Goal: Task Accomplishment & Management: Use online tool/utility

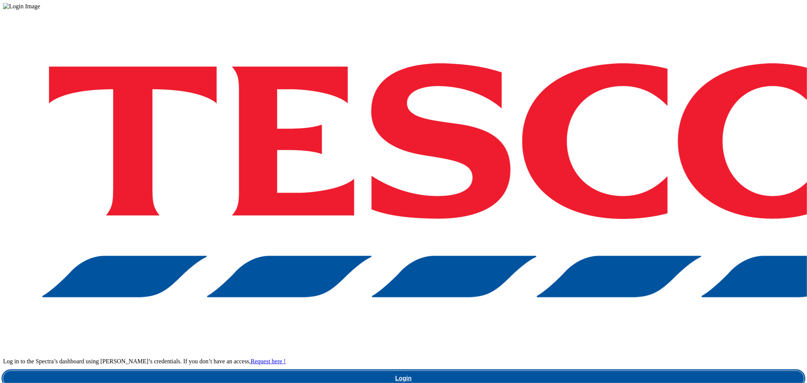
click at [569, 371] on link "Login" at bounding box center [403, 378] width 801 height 15
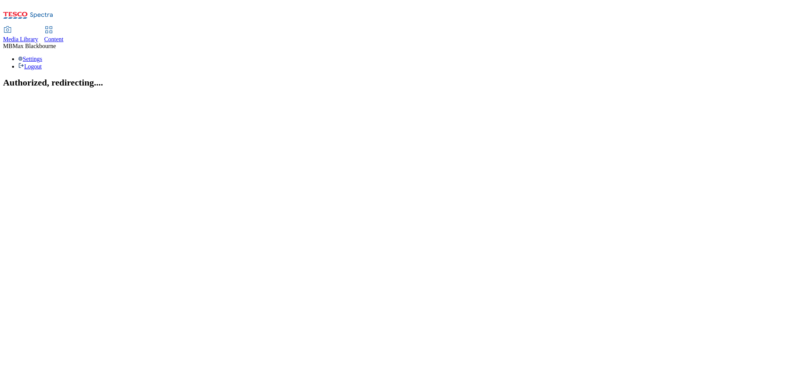
click at [64, 27] on link "Content" at bounding box center [53, 35] width 19 height 16
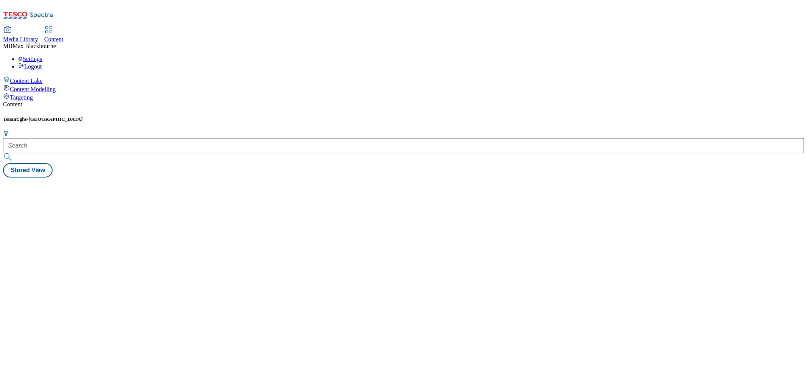
drag, startPoint x: 144, startPoint y: 51, endPoint x: 145, endPoint y: 55, distance: 3.9
click at [143, 116] on div "Tenant: ghs-uk" at bounding box center [403, 139] width 801 height 47
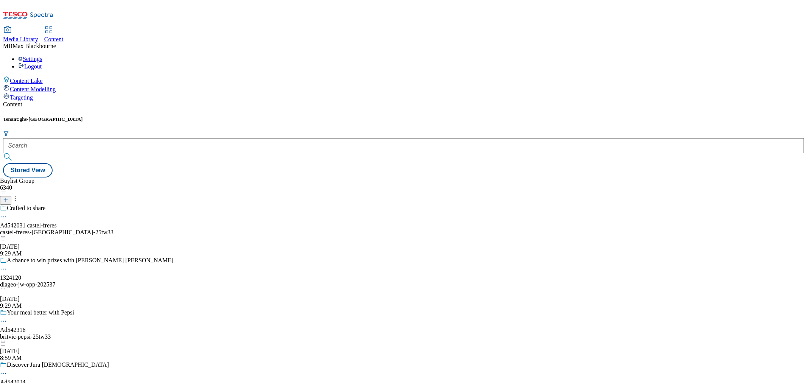
click at [146, 131] on div at bounding box center [403, 147] width 801 height 33
click at [151, 131] on div at bounding box center [403, 147] width 801 height 33
click at [152, 138] on div at bounding box center [403, 145] width 801 height 15
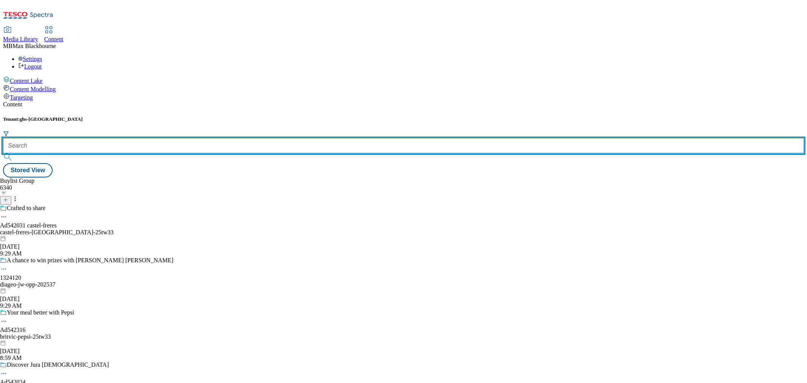
click at [157, 138] on input "text" at bounding box center [403, 145] width 801 height 15
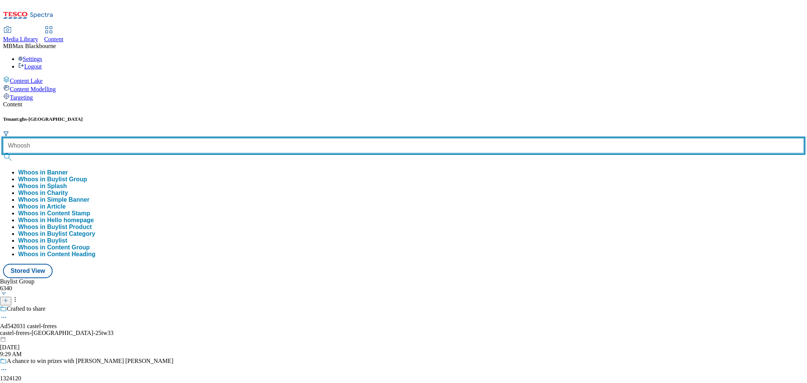
type input "Whoosh"
click at [3, 153] on button "submit" at bounding box center [8, 157] width 11 height 8
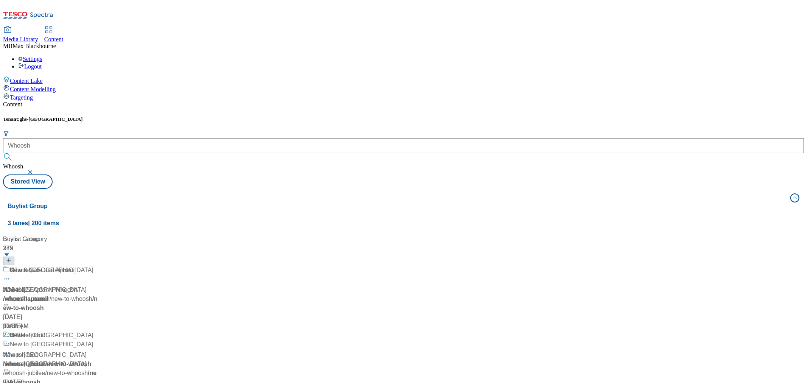
click at [145, 330] on div "Buylist Group 3 lanes | 200 items Buylist Group 24 Whoosh Whoosh / whoosh May 1…" at bounding box center [403, 354] width 801 height 330
click at [32, 266] on span "Whoosh" at bounding box center [21, 270] width 22 height 9
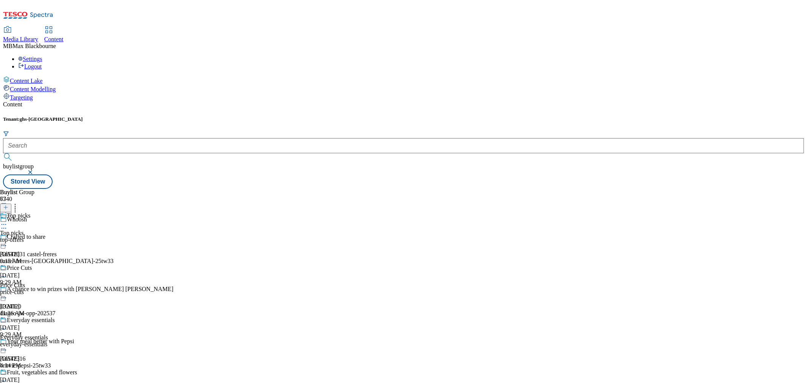
scroll to position [168, 0]
click at [77, 369] on div "Fruit, vegetables and flowers" at bounding box center [42, 372] width 70 height 7
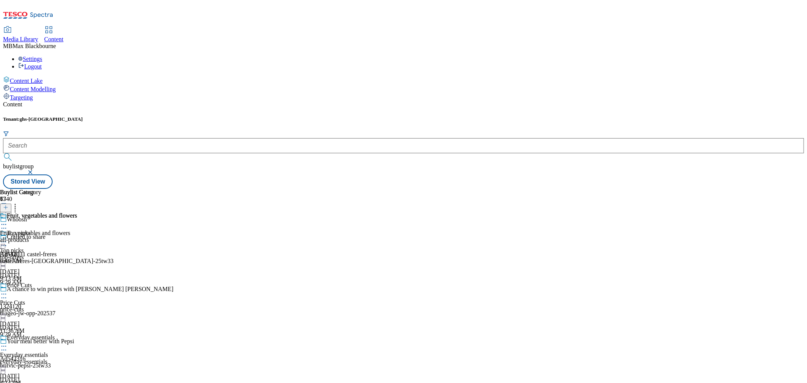
click at [77, 212] on div "Fruit, vegetables and flowers Fruit, vegetables and flowers all-products Sep 24…" at bounding box center [38, 238] width 77 height 52
click at [77, 212] on div "Fruit, vegetables and flowers" at bounding box center [42, 215] width 70 height 7
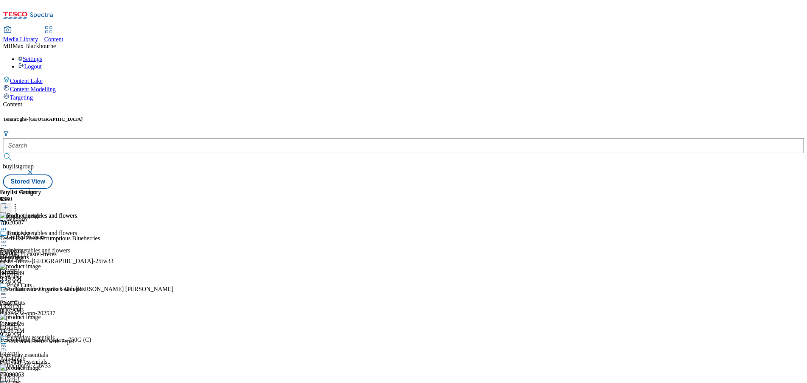
click at [77, 269] on div "Fruit, vegetables and flowers Fruit, vegetables and flowers all-products Sep 24…" at bounding box center [38, 256] width 77 height 52
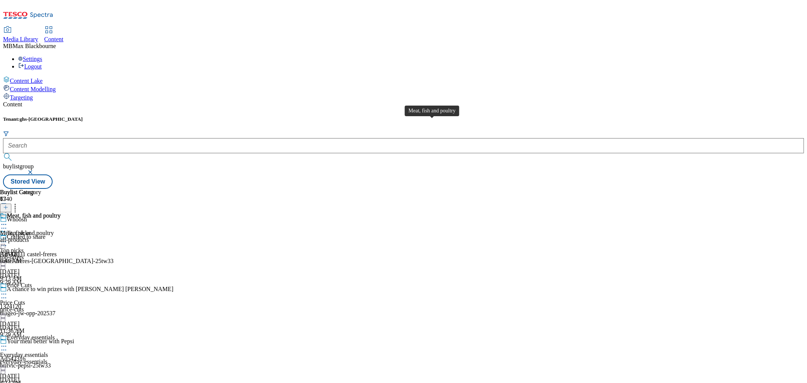
click at [61, 212] on div "Meat, fish and poultry" at bounding box center [34, 215] width 54 height 7
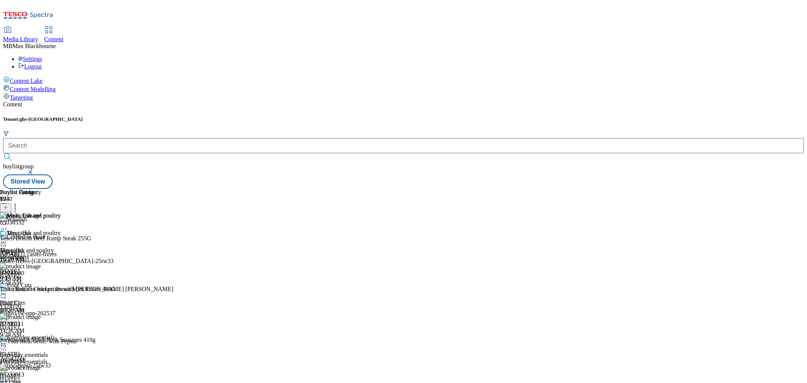
scroll to position [630, 0]
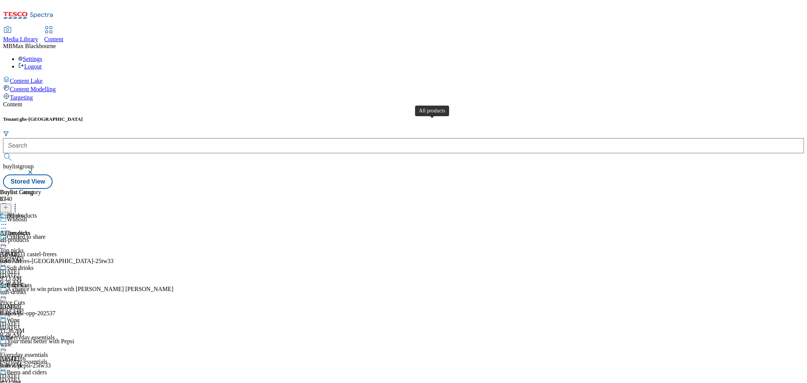
click at [37, 212] on div "All products" at bounding box center [22, 215] width 30 height 7
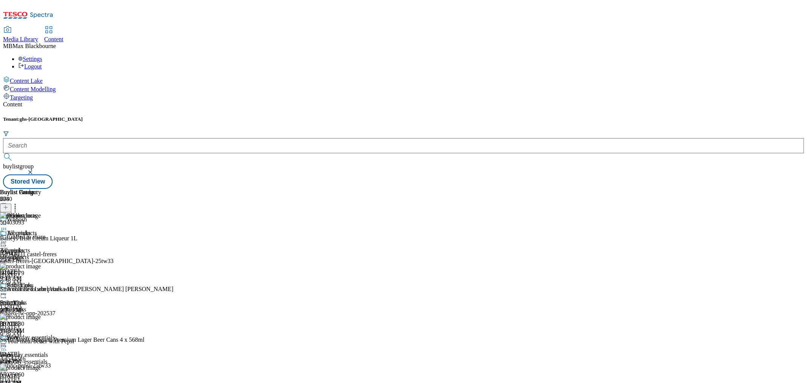
scroll to position [757, 0]
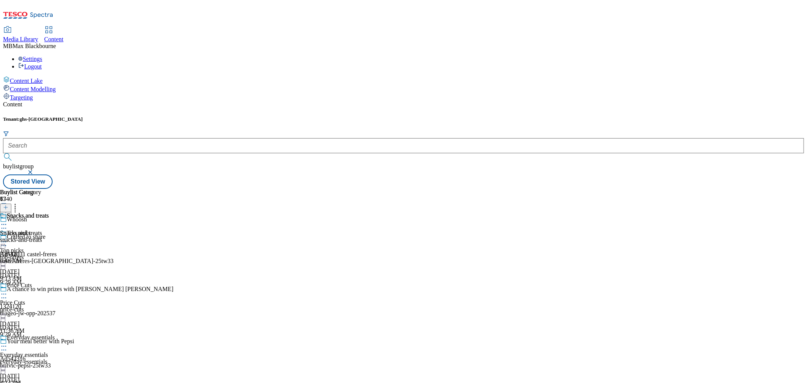
scroll to position [967, 0]
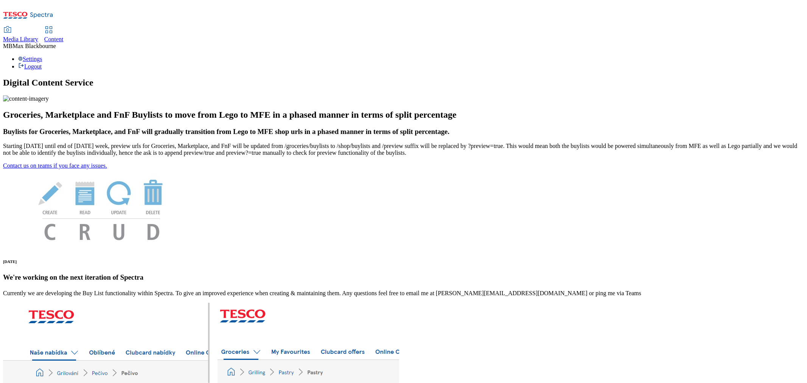
click at [64, 27] on link "Content" at bounding box center [53, 35] width 19 height 16
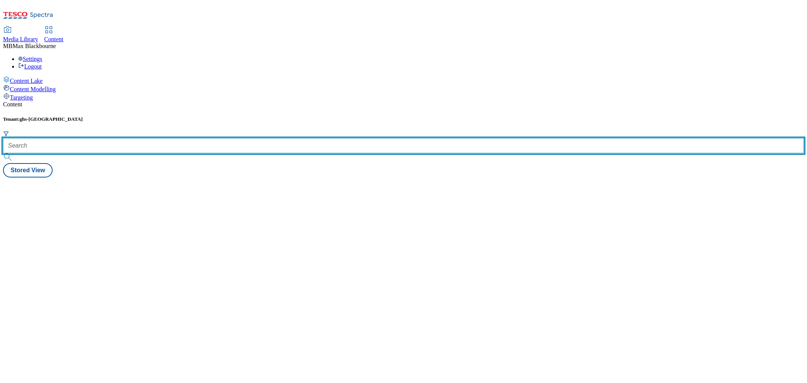
click at [194, 138] on input "text" at bounding box center [403, 145] width 801 height 15
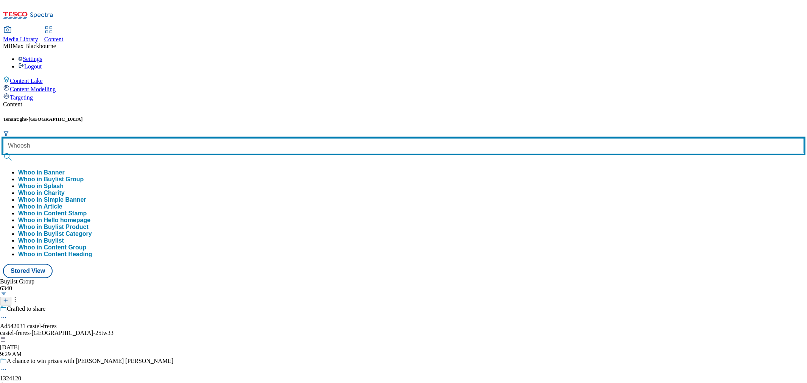
type input "Whoosh"
click at [3, 153] on button "submit" at bounding box center [8, 157] width 11 height 8
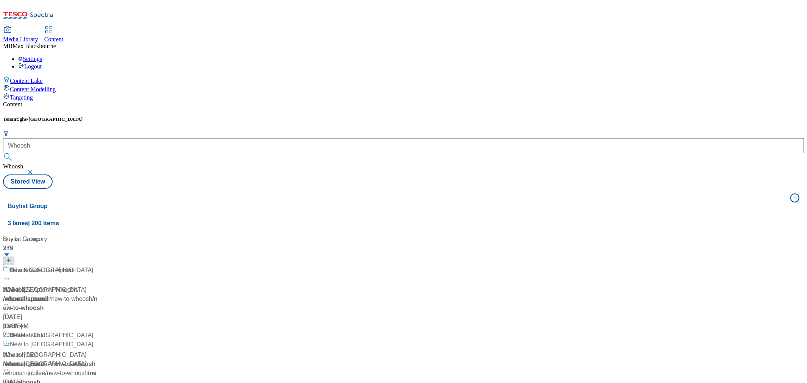
click at [260, 101] on div "Content Tenant: ghs-uk Whoosh Whoosh Stored View Buylist Group 3 lanes | 200 it…" at bounding box center [403, 310] width 801 height 418
click at [32, 266] on span "Whoosh" at bounding box center [21, 270] width 22 height 9
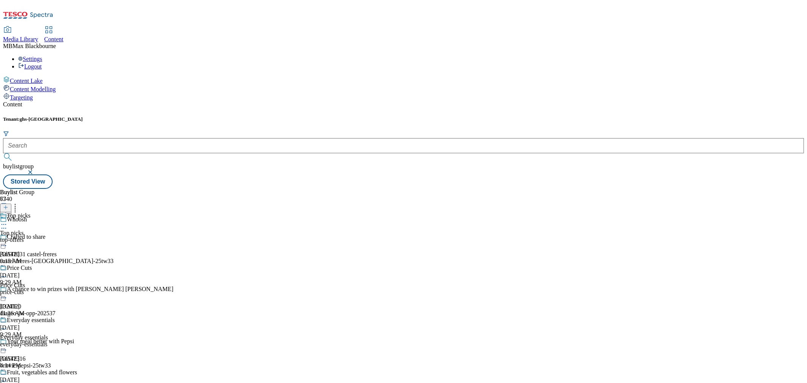
scroll to position [462, 0]
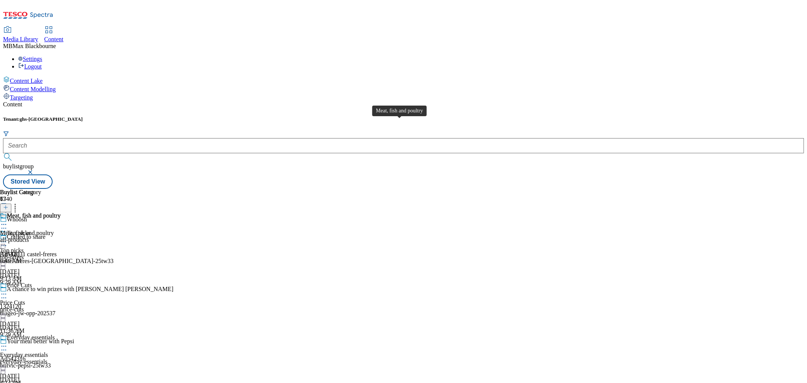
click at [61, 212] on div "Meat, fish and poultry" at bounding box center [34, 215] width 54 height 7
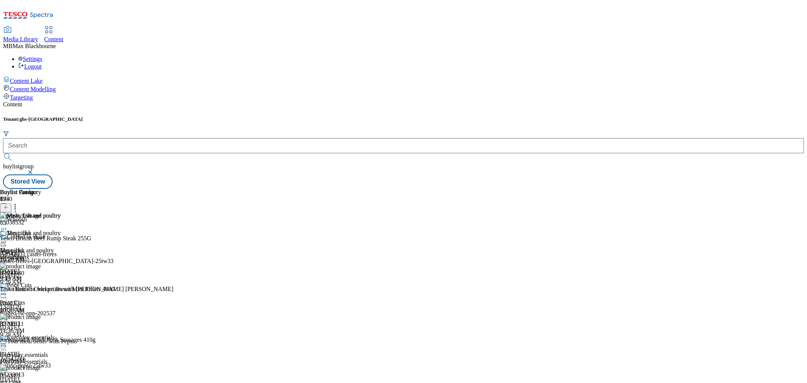
click at [8, 238] on icon at bounding box center [4, 242] width 8 height 8
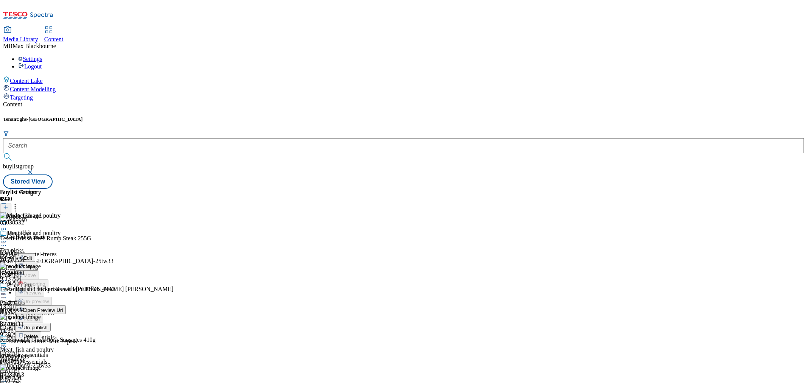
click at [48, 325] on span "Un-publish" at bounding box center [35, 328] width 24 height 6
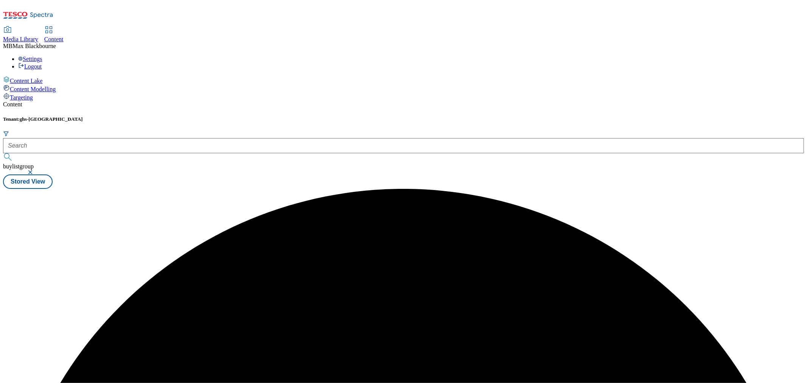
click at [492, 126] on div "Content Tenant: ghs-uk buylistgroup Stored View" at bounding box center [403, 145] width 801 height 88
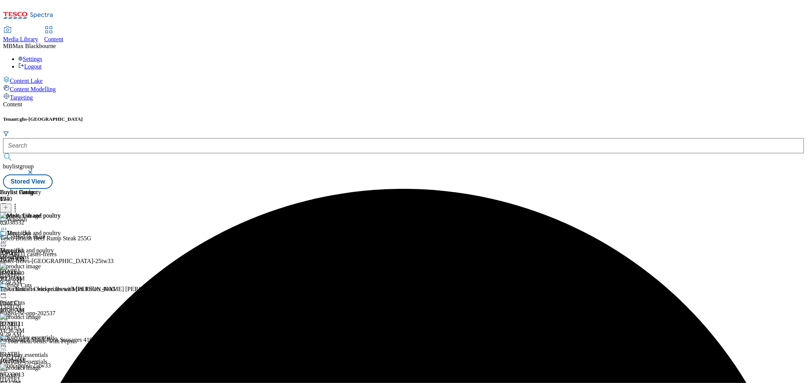
click at [5, 241] on circle at bounding box center [3, 241] width 1 height 1
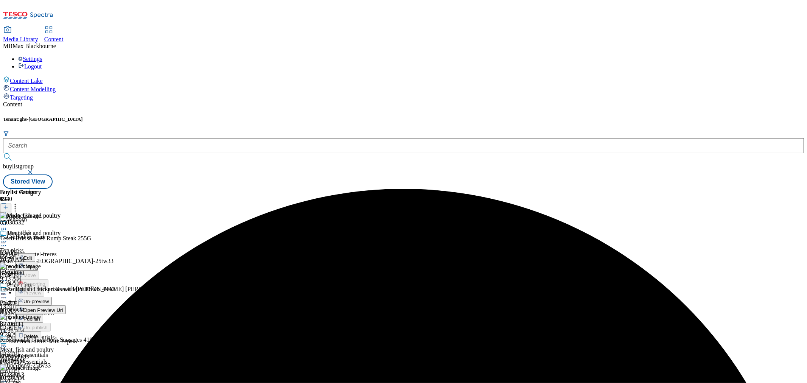
click at [49, 298] on span "Un-preview" at bounding box center [35, 301] width 25 height 6
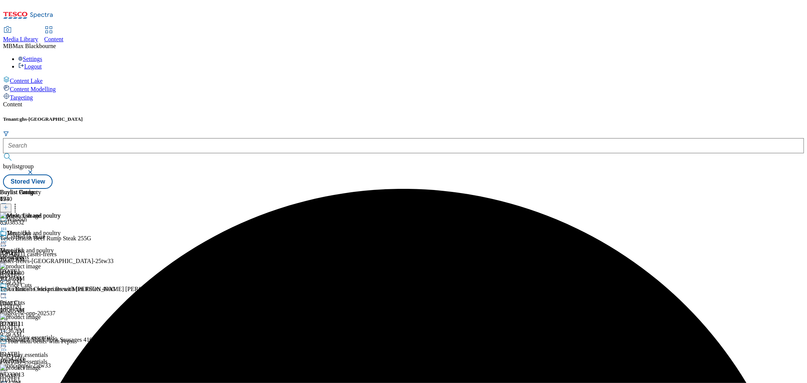
click at [19, 202] on icon at bounding box center [15, 206] width 8 height 8
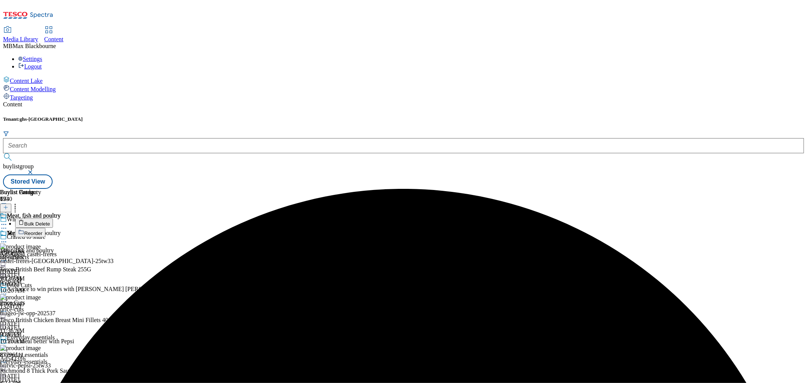
drag, startPoint x: 429, startPoint y: 272, endPoint x: 501, endPoint y: 202, distance: 100.9
click at [61, 256] on div "Meat, fish and poultry Meat, fish and poultry all-products [DATE] 10:26 AM" at bounding box center [30, 256] width 61 height 52
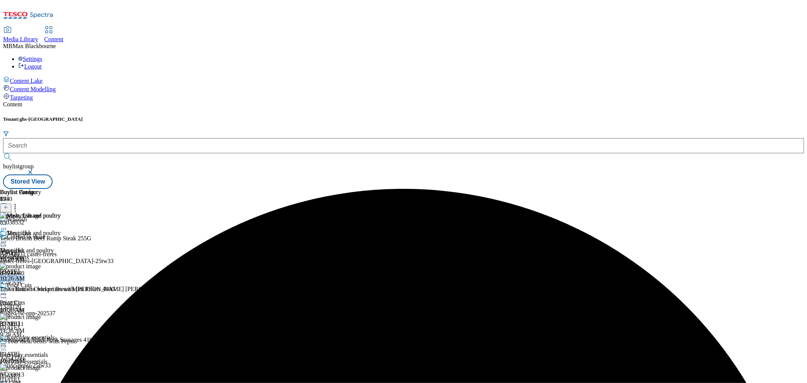
click at [8, 205] on icon at bounding box center [5, 207] width 5 height 5
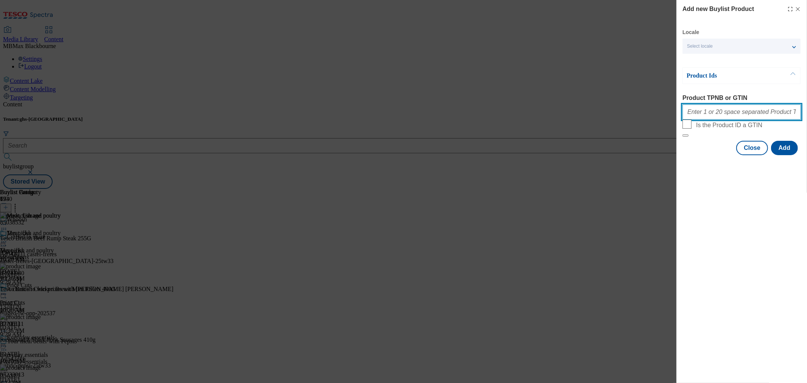
click at [722, 113] on input "Product TPNB or GTIN" at bounding box center [741, 111] width 118 height 15
paste input "64123523"
paste input "88702280"
paste input "85038546"
paste input "85011595"
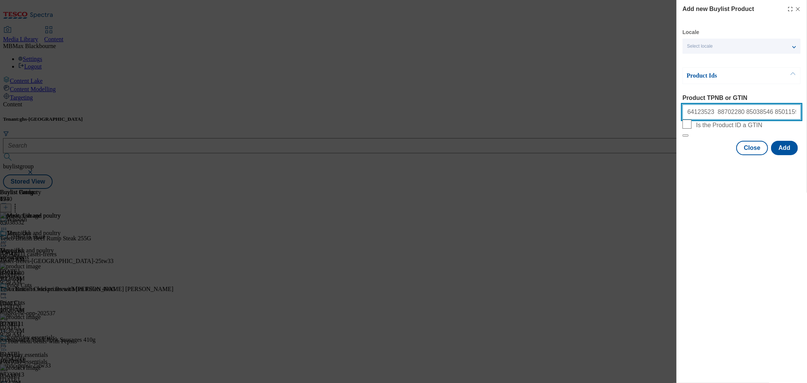
paste input "52251648"
drag, startPoint x: 789, startPoint y: 116, endPoint x: 783, endPoint y: 133, distance: 17.8
click at [789, 115] on input "64123523 88702280 85038546 85011595 52251648" at bounding box center [741, 111] width 118 height 15
paste input "58552732"
paste input "85038532"
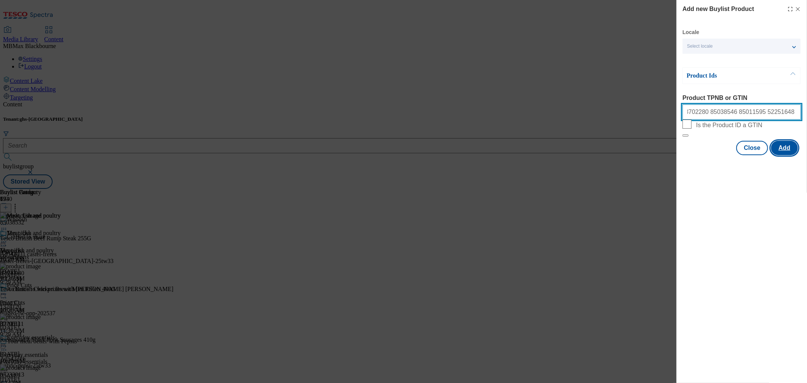
scroll to position [0, 37]
type input "64123523 88702280 85038546 85011595 52251648 58552732 85038532"
click at [791, 155] on button "Add" at bounding box center [784, 148] width 27 height 14
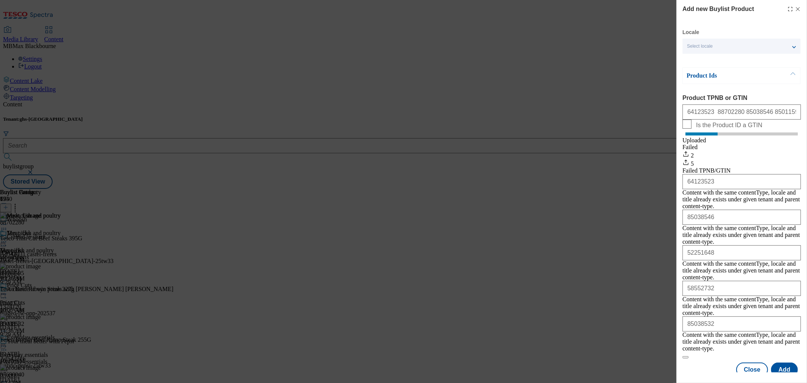
click at [800, 10] on icon "Modal" at bounding box center [798, 9] width 6 height 6
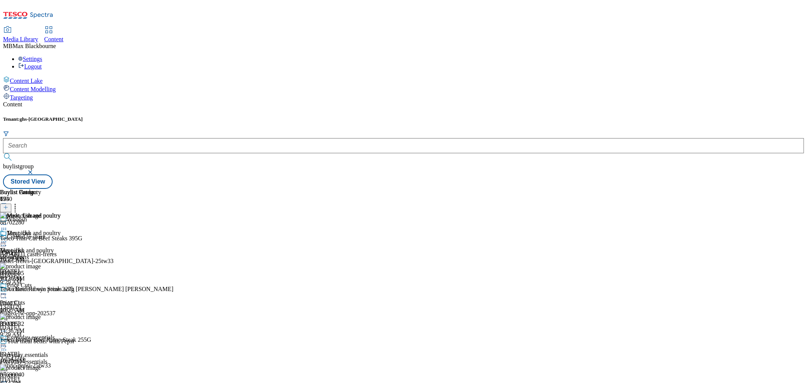
click at [8, 238] on icon at bounding box center [4, 242] width 8 height 8
click at [19, 202] on icon at bounding box center [15, 206] width 8 height 8
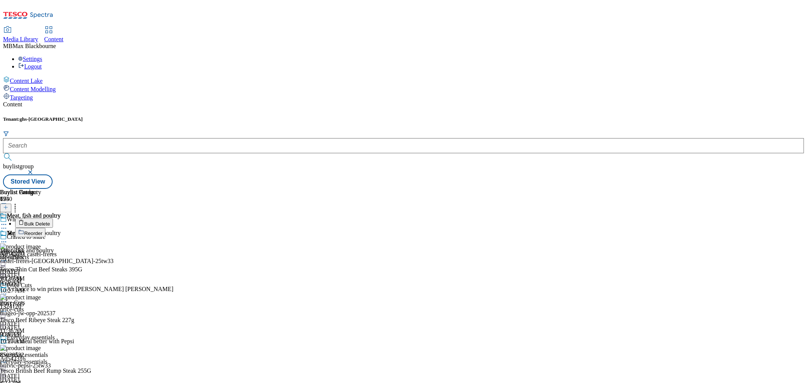
click at [45, 228] on button "Reorder" at bounding box center [30, 232] width 30 height 9
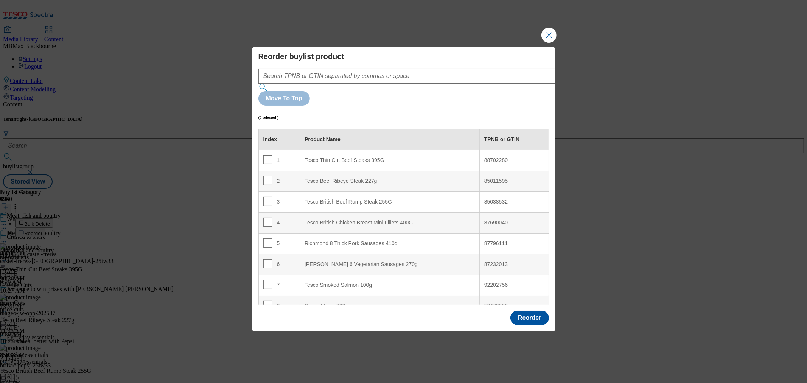
scroll to position [110, 0]
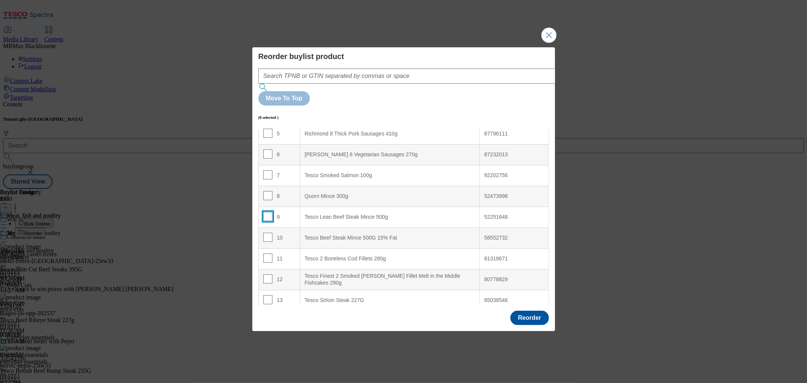
click at [267, 212] on input "Modal" at bounding box center [267, 216] width 9 height 9
checkbox input "true"
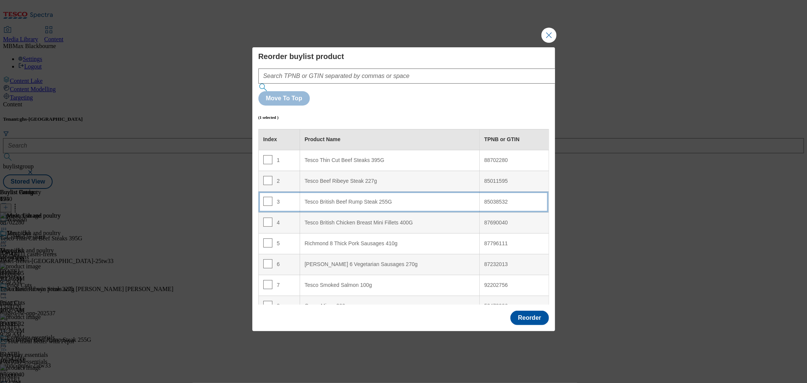
click at [287, 191] on td "3" at bounding box center [279, 201] width 42 height 21
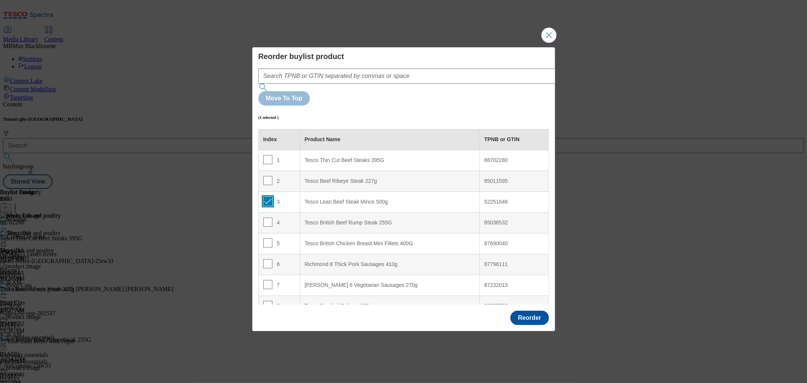
click at [267, 197] on input "Modal" at bounding box center [267, 201] width 9 height 9
checkbox input "false"
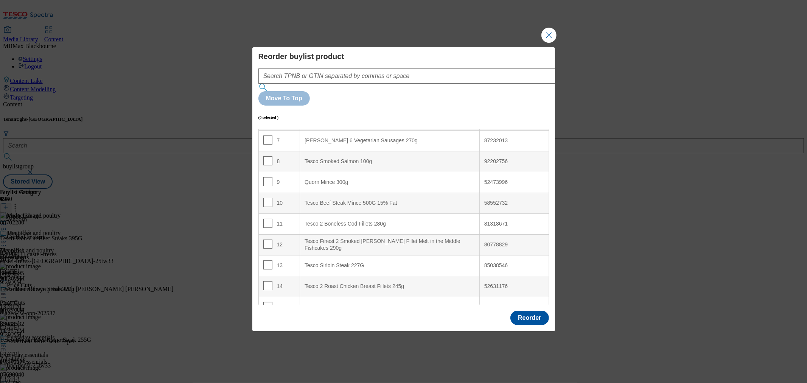
scroll to position [168, 0]
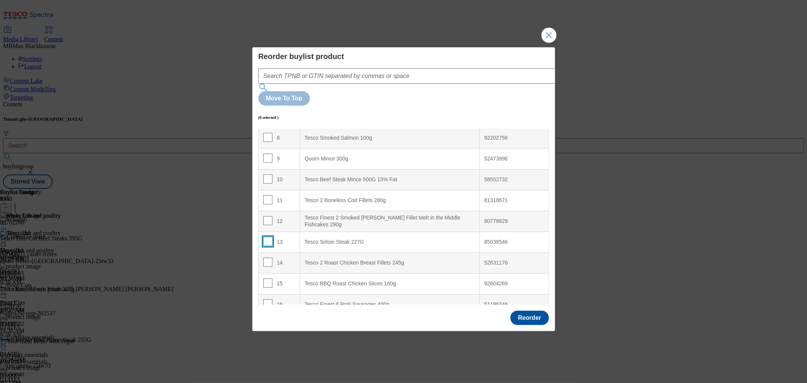
click at [263, 237] on input "Modal" at bounding box center [267, 241] width 9 height 9
checkbox input "true"
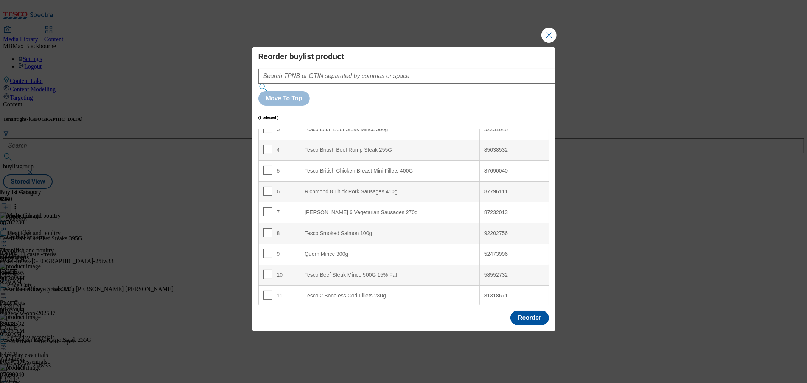
scroll to position [0, 0]
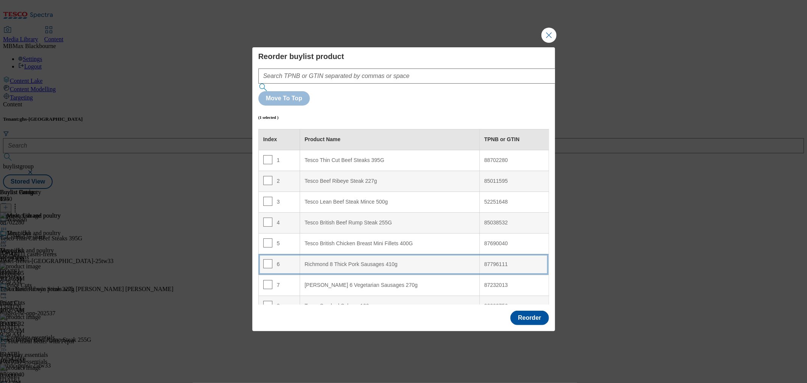
click at [288, 254] on td "6" at bounding box center [279, 264] width 42 height 21
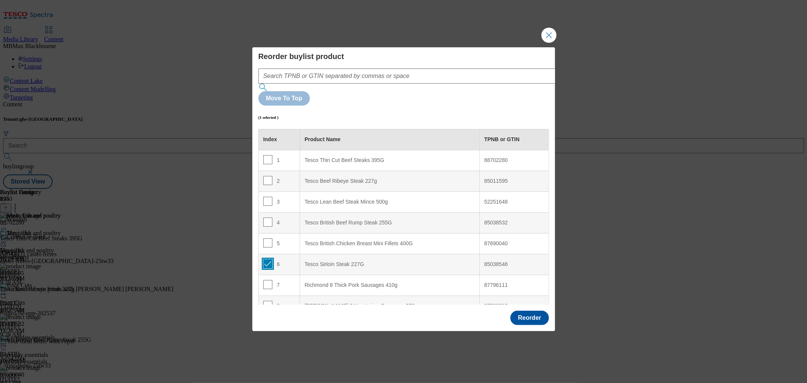
click at [265, 259] on input "Modal" at bounding box center [267, 263] width 9 height 9
checkbox input "false"
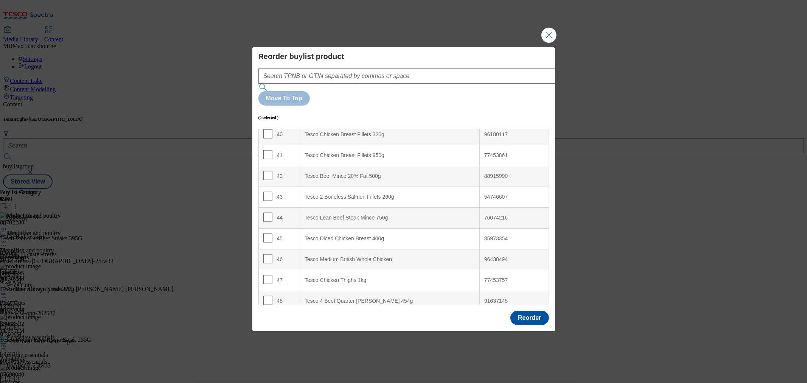
scroll to position [841, 0]
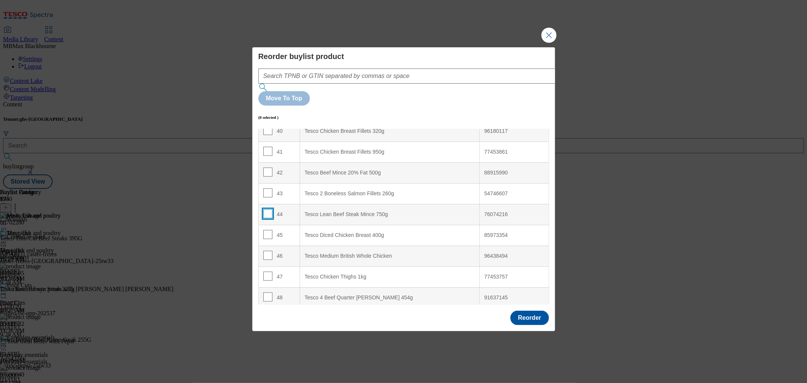
click at [266, 209] on input "Modal" at bounding box center [267, 213] width 9 height 9
checkbox input "true"
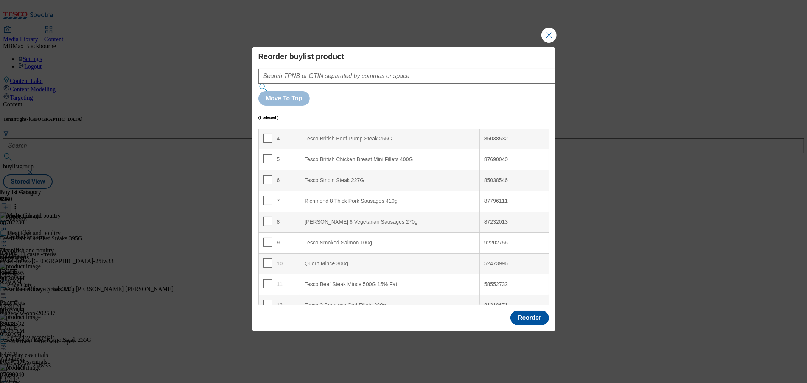
scroll to position [168, 0]
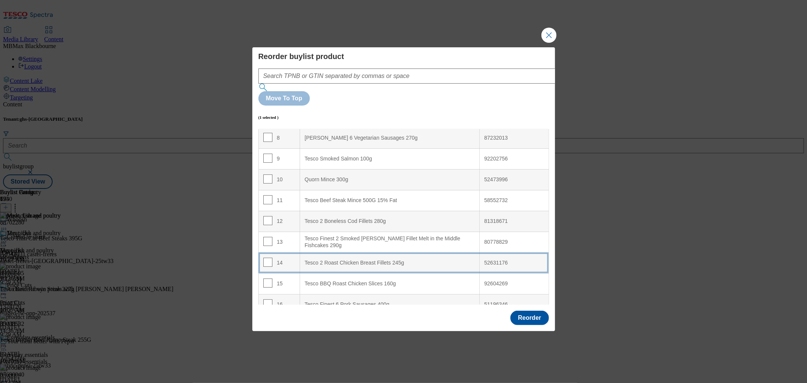
click at [335, 260] on div "Tesco 2 Roast Chicken Breast Fillets 245g" at bounding box center [390, 263] width 170 height 7
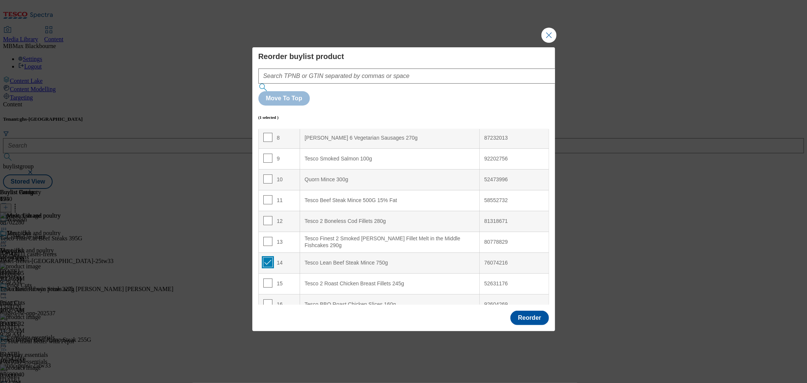
click at [268, 258] on input "Modal" at bounding box center [267, 262] width 9 height 9
checkbox input "false"
click at [266, 194] on input "Modal" at bounding box center [267, 198] width 9 height 9
checkbox input "true"
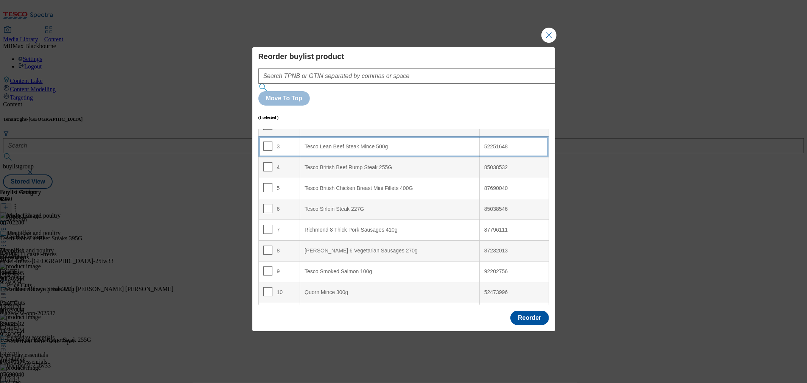
scroll to position [0, 0]
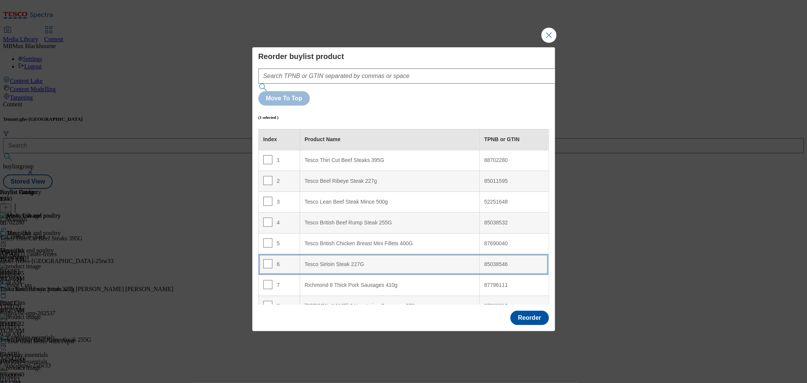
click at [356, 261] on div "Tesco Sirloin Steak 227G" at bounding box center [390, 264] width 170 height 7
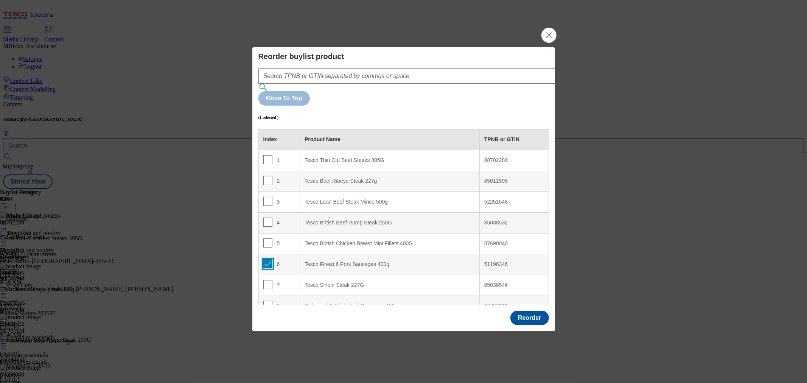
click at [267, 259] on input "Modal" at bounding box center [267, 263] width 9 height 9
checkbox input "false"
click at [265, 280] on input "Modal" at bounding box center [267, 284] width 9 height 9
checkbox input "true"
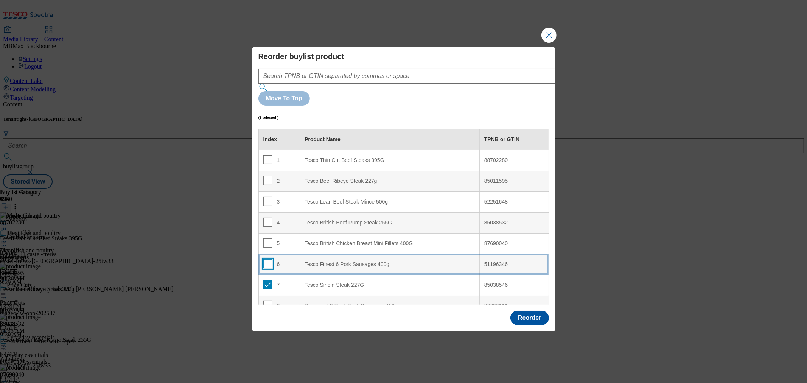
click at [267, 259] on input "Modal" at bounding box center [267, 263] width 9 height 9
checkbox input "true"
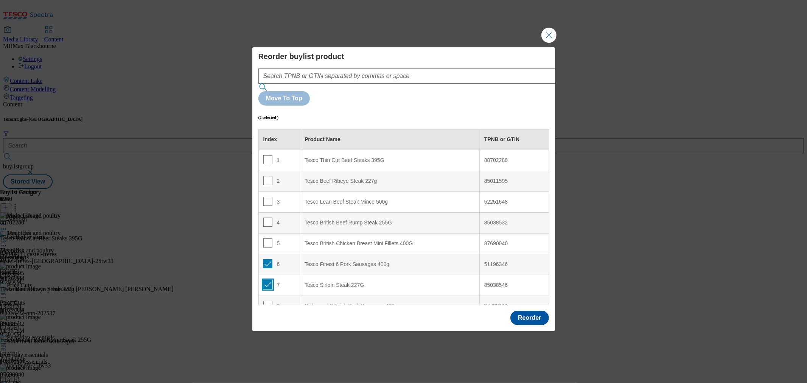
drag, startPoint x: 267, startPoint y: 266, endPoint x: 267, endPoint y: 258, distance: 7.6
click at [267, 280] on input "Modal" at bounding box center [267, 284] width 9 height 9
checkbox input "false"
click at [266, 259] on input "Modal" at bounding box center [267, 263] width 9 height 9
checkbox input "false"
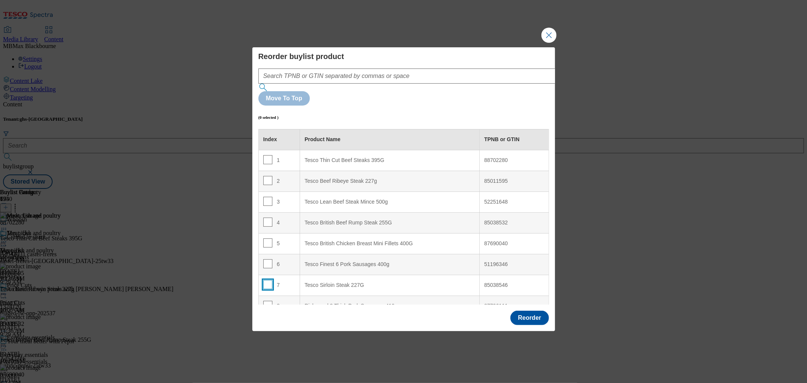
click at [268, 280] on input "Modal" at bounding box center [267, 284] width 9 height 9
checkbox input "true"
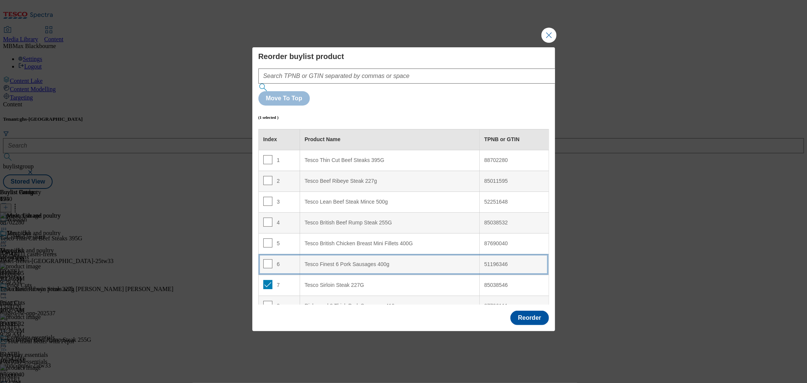
click at [282, 254] on td "6" at bounding box center [279, 264] width 42 height 21
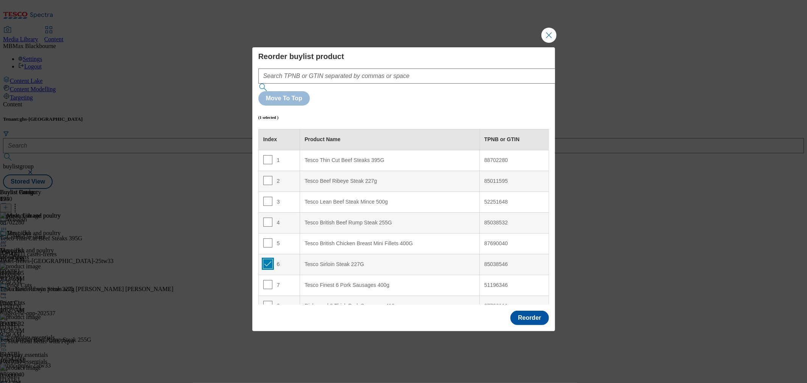
drag, startPoint x: 267, startPoint y: 246, endPoint x: 278, endPoint y: 242, distance: 11.2
click at [267, 259] on input "Modal" at bounding box center [267, 263] width 9 height 9
checkbox input "false"
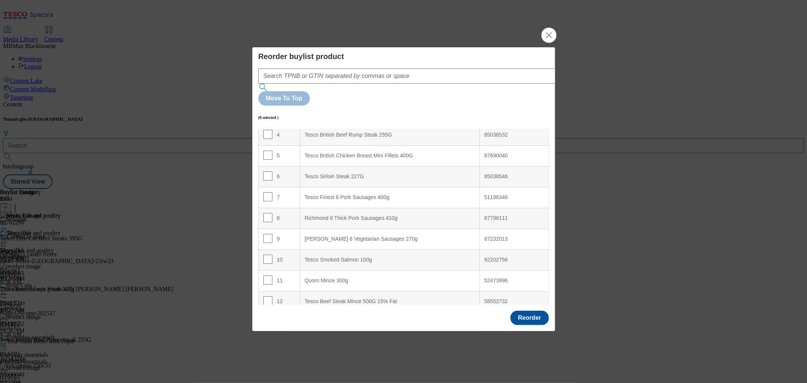
scroll to position [210, 0]
click at [265, 257] on input "Modal" at bounding box center [267, 261] width 9 height 9
checkbox input "true"
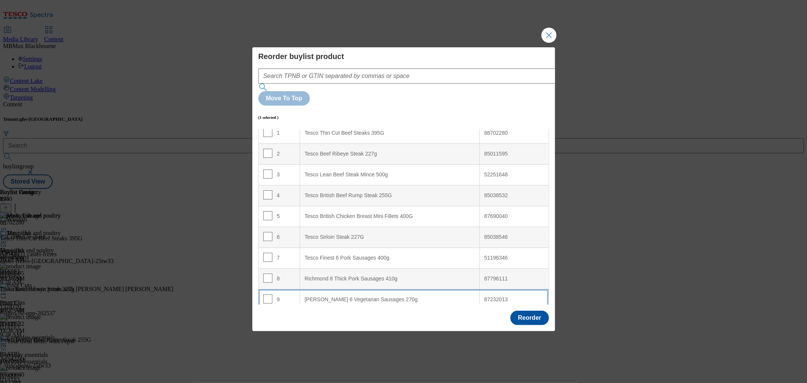
scroll to position [42, 0]
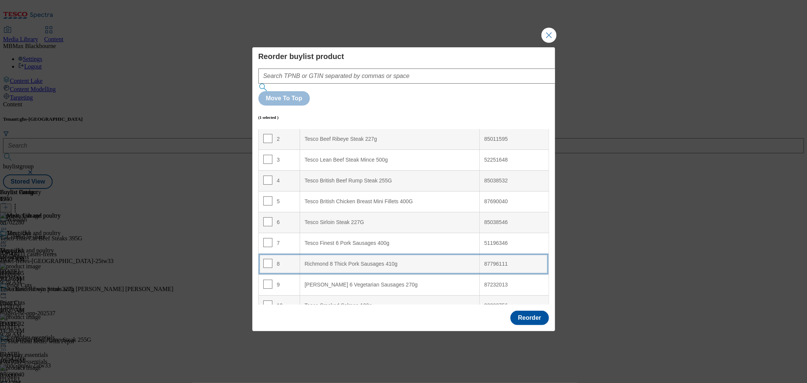
click at [280, 253] on td "8" at bounding box center [279, 263] width 42 height 21
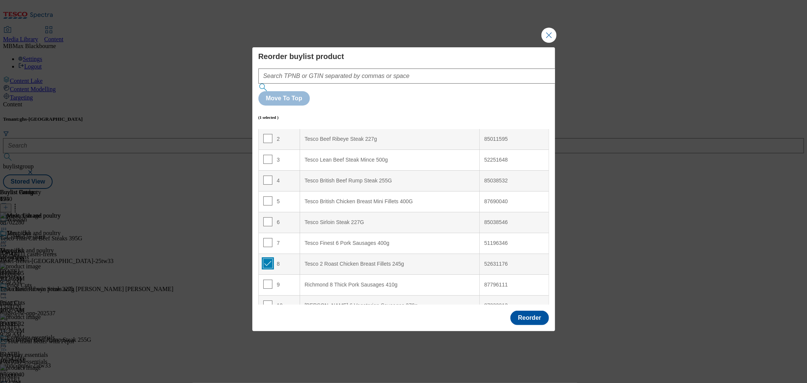
click at [267, 259] on input "Modal" at bounding box center [267, 263] width 9 height 9
checkbox input "false"
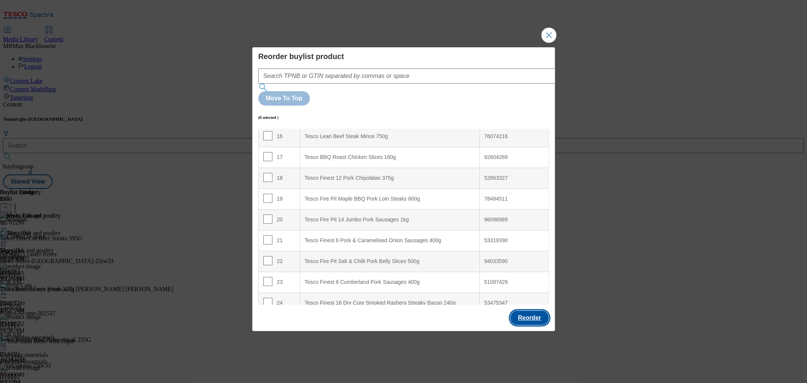
click at [532, 311] on button "Reorder" at bounding box center [529, 318] width 38 height 14
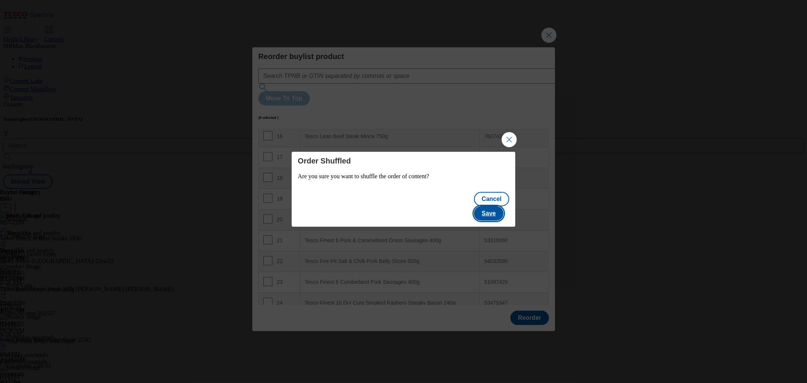
click at [501, 207] on button "Save" at bounding box center [488, 213] width 29 height 14
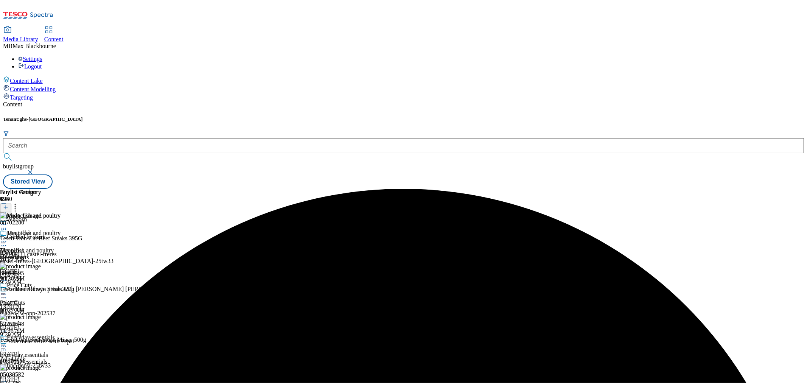
click at [8, 238] on icon at bounding box center [4, 242] width 8 height 8
click at [35, 253] on button "Edit" at bounding box center [25, 257] width 20 height 9
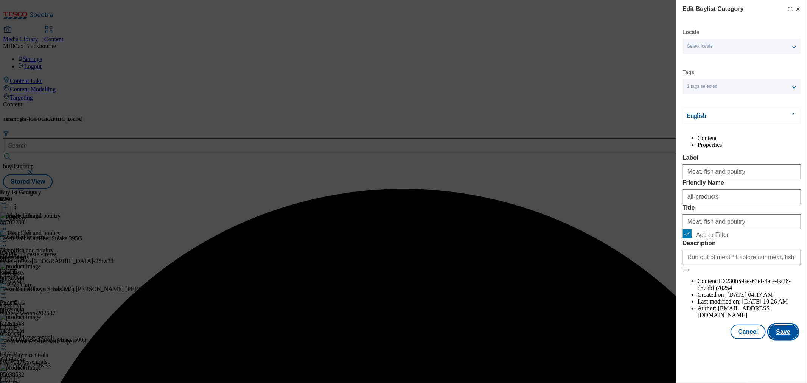
click at [777, 339] on button "Save" at bounding box center [783, 332] width 29 height 14
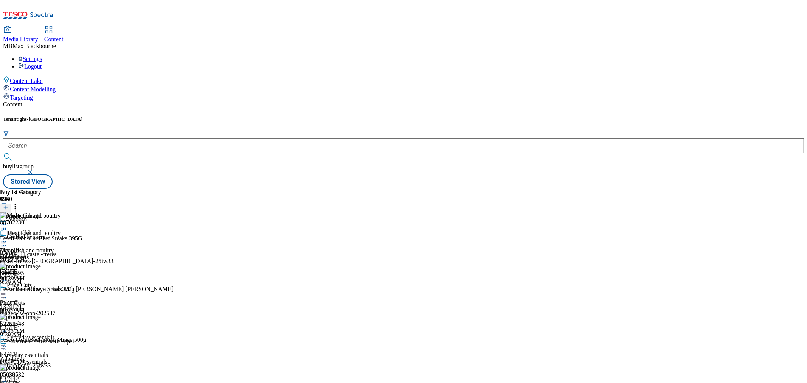
click at [8, 238] on icon at bounding box center [4, 242] width 8 height 8
click at [44, 288] on button "Preview" at bounding box center [29, 292] width 29 height 9
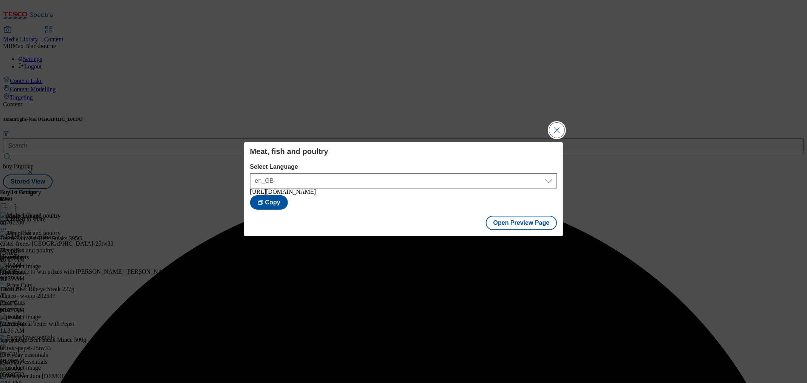
click at [555, 135] on button "Close Modal" at bounding box center [556, 130] width 15 height 15
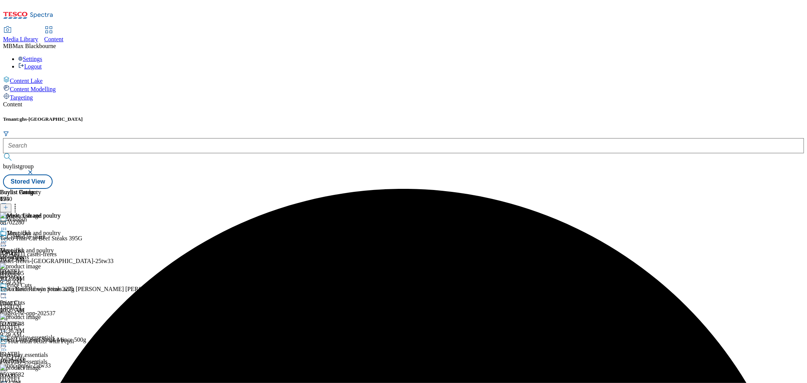
click at [61, 230] on div "Meat, fish and poultry" at bounding box center [30, 238] width 61 height 17
click at [8, 238] on icon at bounding box center [4, 242] width 8 height 8
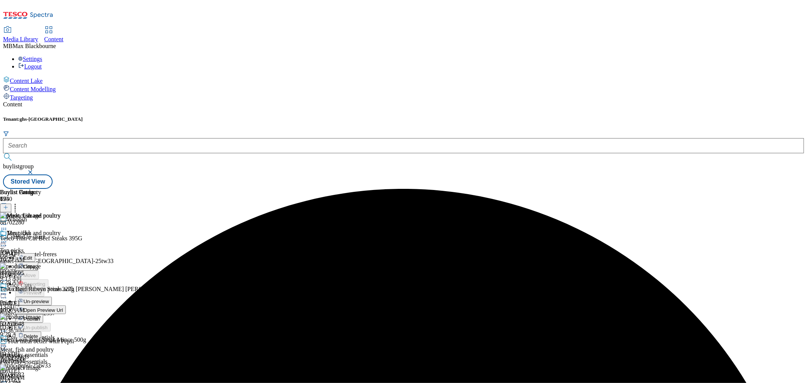
click at [43, 314] on button "Publish" at bounding box center [29, 318] width 28 height 9
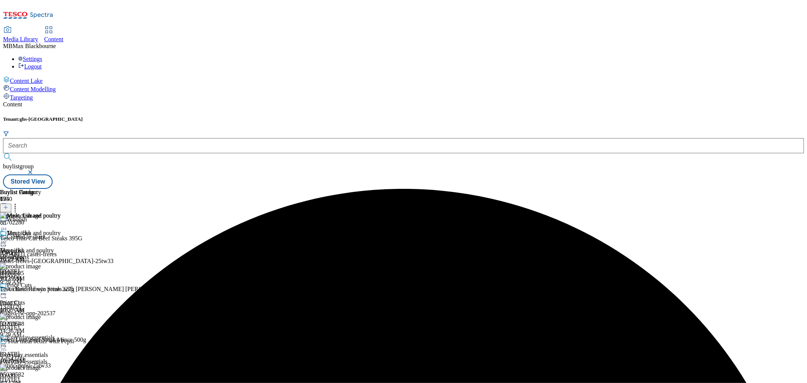
click at [396, 101] on div "Content Tenant: ghs-uk buylistgroup Stored View Buylist Group 6340 Whoosh Craft…" at bounding box center [403, 145] width 801 height 88
click at [502, 116] on div "Tenant: ghs-uk buylistgroup Stored View" at bounding box center [403, 152] width 801 height 73
click at [470, 116] on div "Tenant: ghs-uk buylistgroup Stored View" at bounding box center [403, 152] width 801 height 73
click at [435, 116] on div "Tenant: ghs-uk buylistgroup Stored View" at bounding box center [403, 152] width 801 height 73
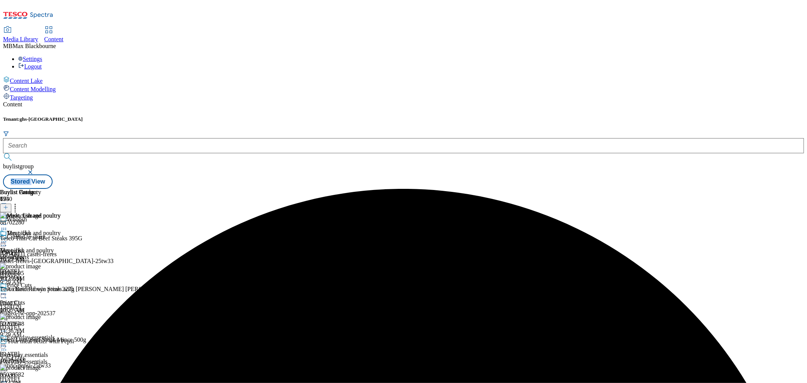
click at [435, 116] on div "Tenant: ghs-uk buylistgroup Stored View" at bounding box center [403, 152] width 801 height 73
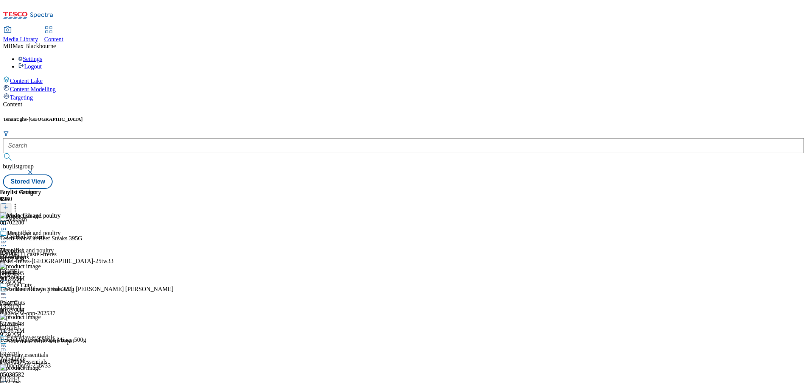
click at [471, 116] on div "Tenant: ghs-uk buylistgroup Stored View" at bounding box center [403, 152] width 801 height 73
click at [433, 101] on div "Content Tenant: ghs-uk buylistgroup Stored View Buylist Group 6340 Whoosh Craft…" at bounding box center [403, 145] width 801 height 88
click at [469, 101] on div "Content Tenant: ghs-uk buylistgroup Stored View Buylist Group 6340 Whoosh Craft…" at bounding box center [403, 145] width 801 height 88
click at [448, 101] on div "Content Tenant: ghs-uk buylistgroup Stored View Buylist Group 6340 Whoosh Craft…" at bounding box center [403, 145] width 801 height 88
click at [453, 101] on div "Content Tenant: ghs-uk buylistgroup Stored View Buylist Group 6340 Whoosh Craft…" at bounding box center [403, 145] width 801 height 88
